Goal: Find specific page/section: Find specific page/section

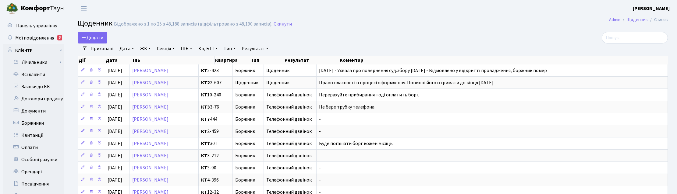
select select "25"
click at [30, 74] on link "Всі клієнти" at bounding box center [33, 75] width 61 height 12
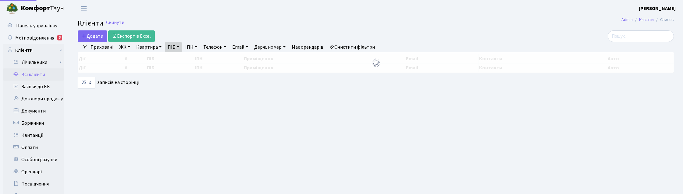
select select "25"
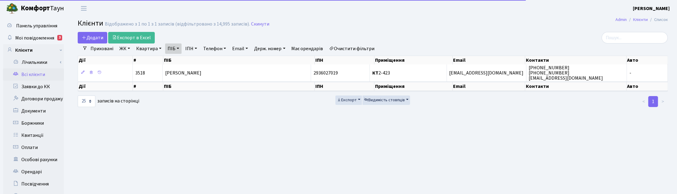
click at [178, 48] on link "ПІБ" at bounding box center [173, 49] width 16 height 10
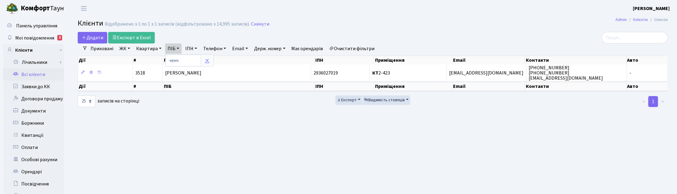
drag, startPoint x: 207, startPoint y: 62, endPoint x: 185, endPoint y: 54, distance: 24.2
click at [207, 62] on icon at bounding box center [207, 60] width 5 height 5
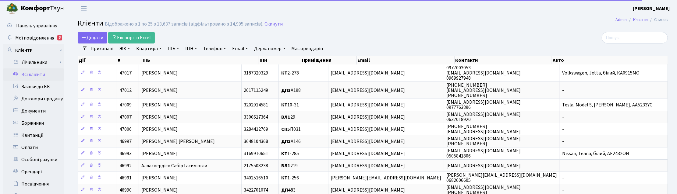
click at [147, 51] on link "Квартира" at bounding box center [149, 49] width 30 height 10
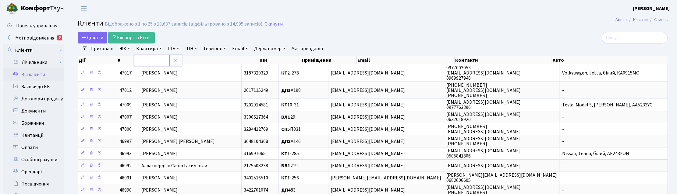
click at [151, 62] on input "text" at bounding box center [152, 61] width 36 height 12
type input "3-334"
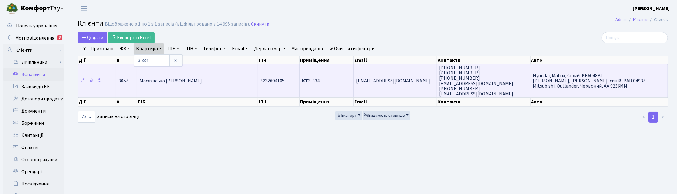
click at [171, 83] on span "Маслянська Світлана Олександрівн…" at bounding box center [172, 81] width 67 height 7
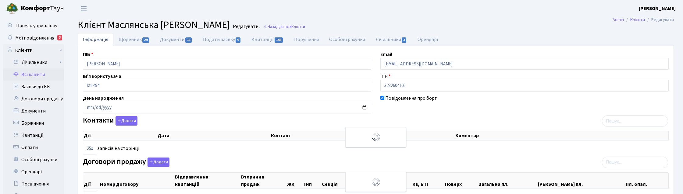
select select "25"
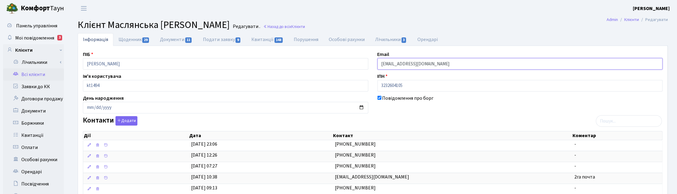
drag, startPoint x: 442, startPoint y: 63, endPoint x: 372, endPoint y: 60, distance: 70.4
click at [112, 11] on header "Комфорт Таун Корчун І. С. Мій обліковий запис Вийти" at bounding box center [338, 8] width 677 height 17
